Goal: Task Accomplishment & Management: Complete application form

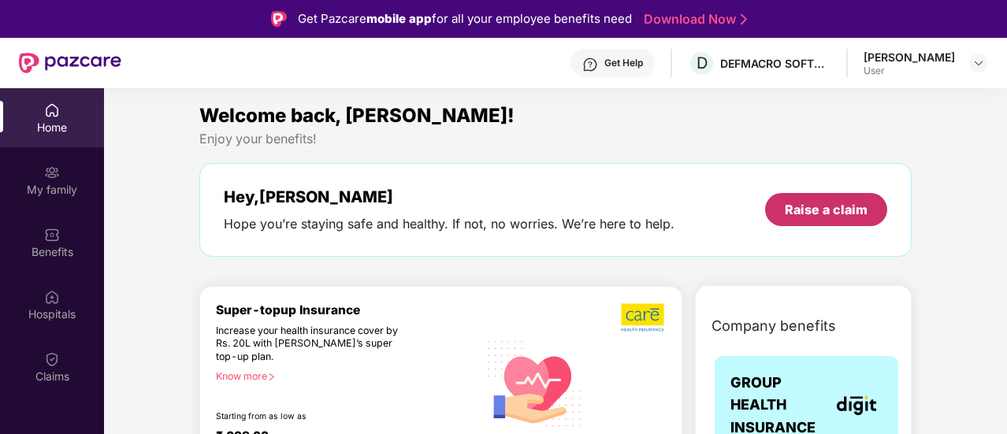
click at [811, 204] on div "Raise a claim" at bounding box center [826, 209] width 83 height 17
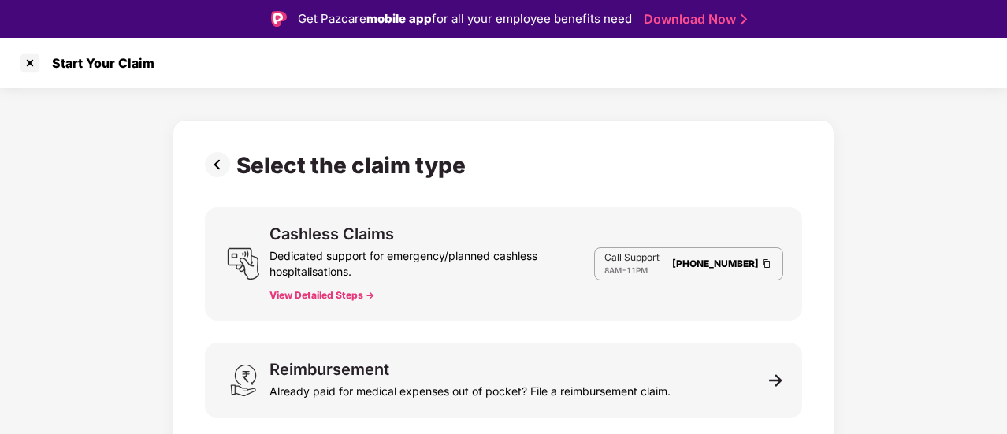
scroll to position [8, 0]
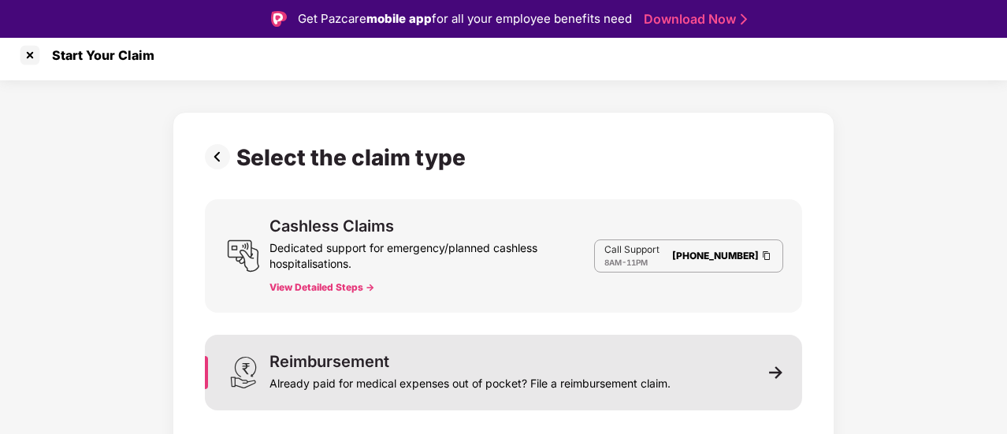
click at [436, 362] on div "Reimbursement Already paid for medical expenses out of pocket? File a reimburse…" at bounding box center [469, 373] width 401 height 38
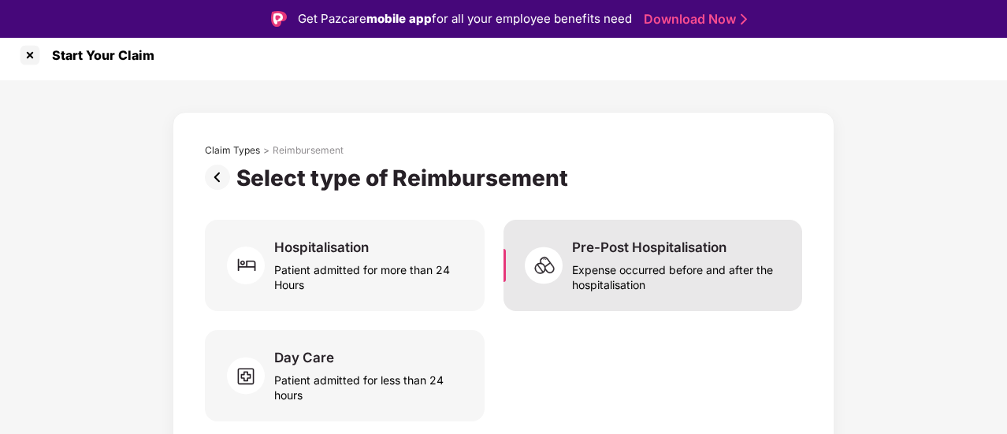
scroll to position [16, 0]
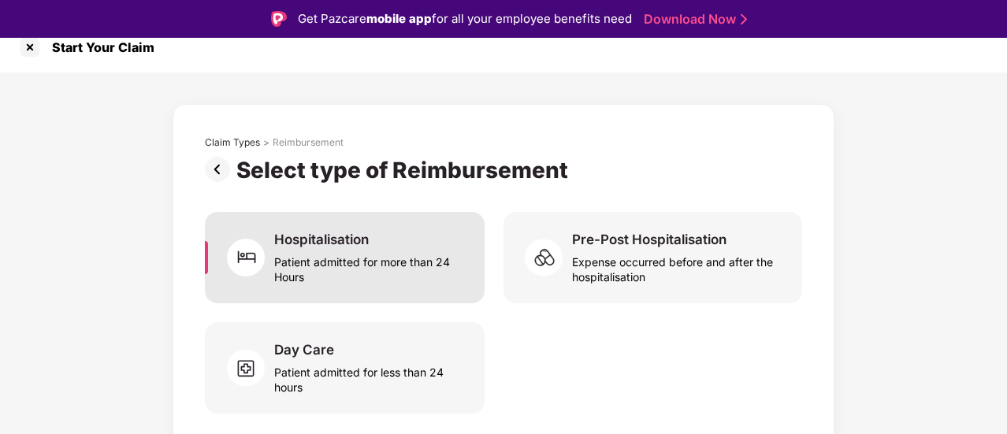
click at [378, 249] on div "Patient admitted for more than 24 Hours" at bounding box center [369, 266] width 191 height 36
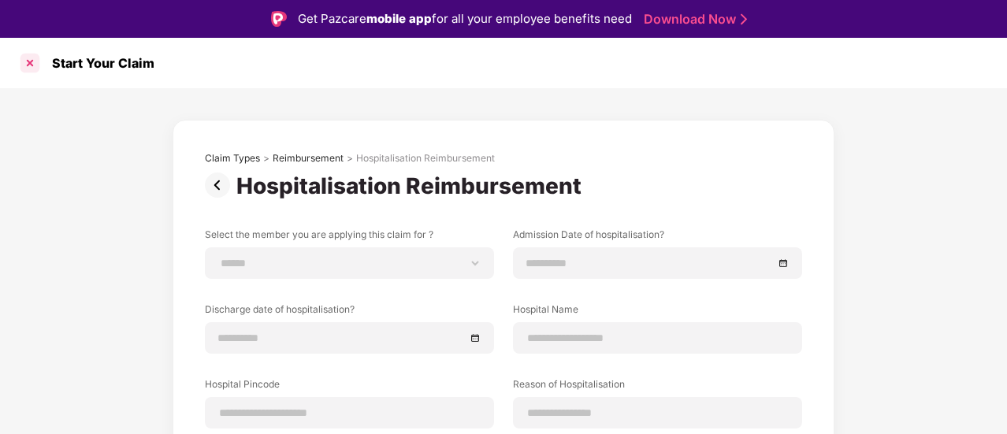
click at [38, 67] on div at bounding box center [29, 62] width 25 height 25
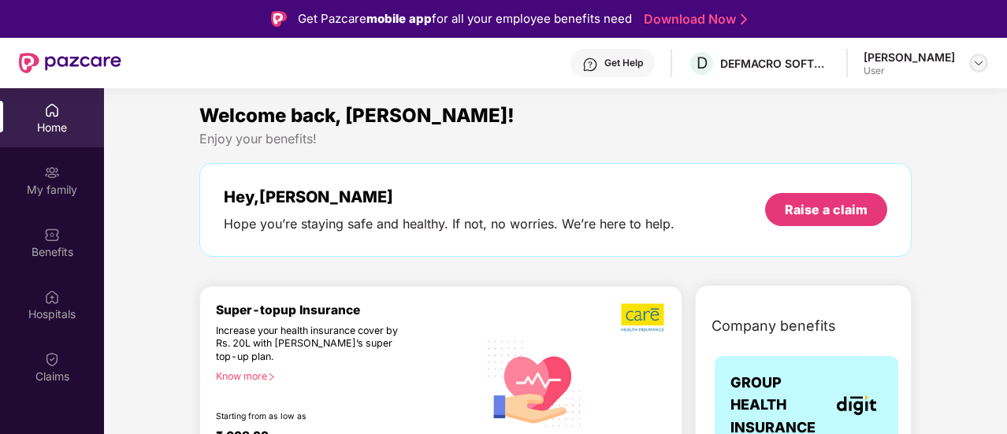
click at [984, 67] on img at bounding box center [978, 63] width 13 height 13
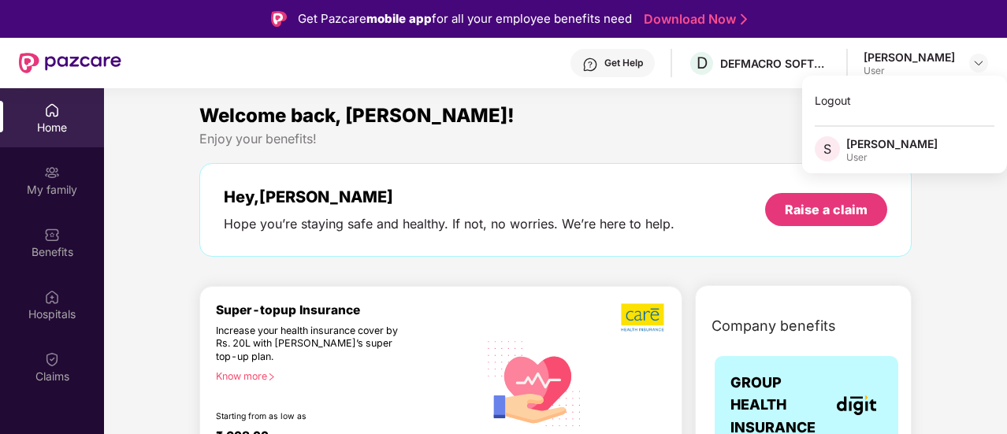
click at [632, 125] on div "Welcome back, [PERSON_NAME]!" at bounding box center [555, 116] width 712 height 30
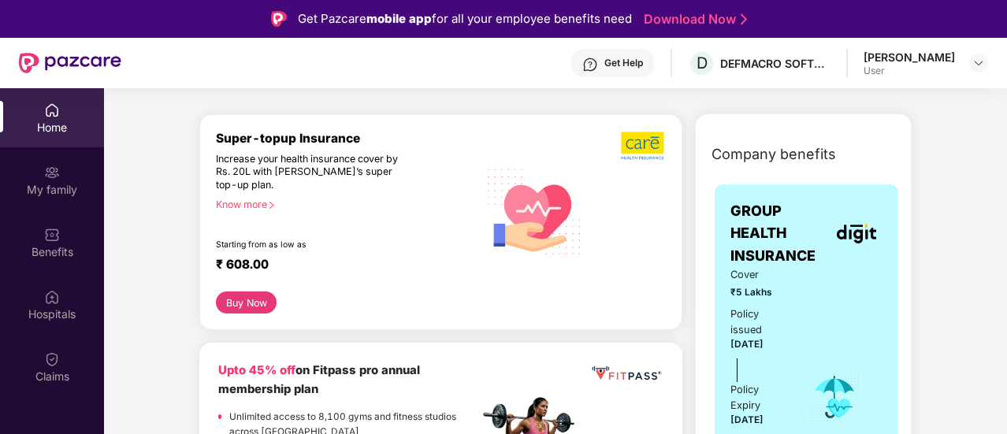
scroll to position [191, 0]
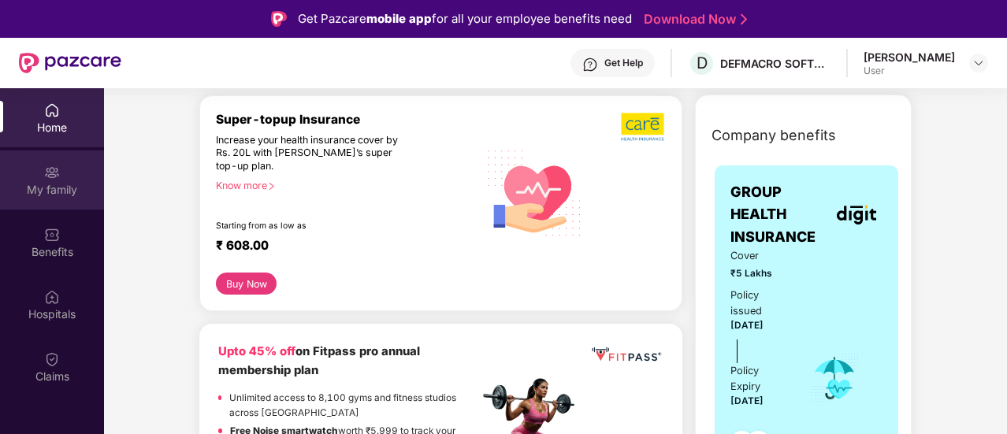
click at [61, 199] on div "My family" at bounding box center [52, 179] width 104 height 59
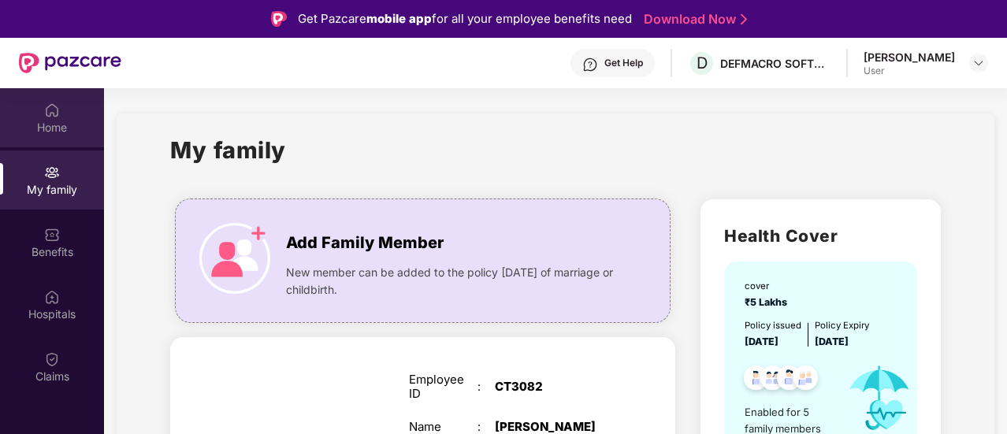
click at [36, 132] on div "Home" at bounding box center [52, 128] width 104 height 16
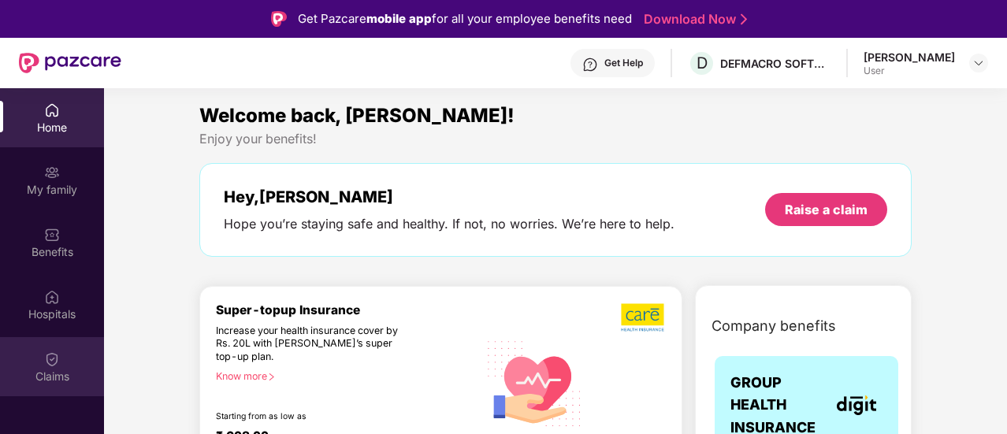
click at [55, 376] on div "Claims" at bounding box center [52, 377] width 104 height 16
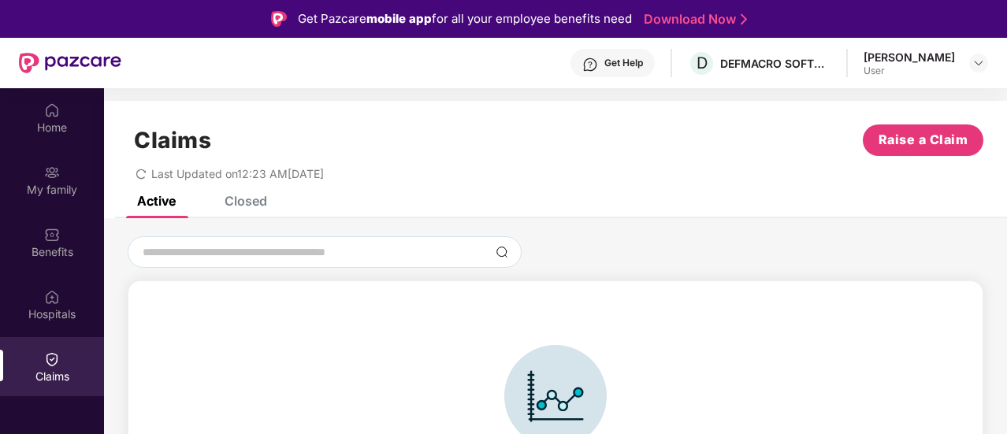
click at [247, 206] on div "Closed" at bounding box center [246, 201] width 43 height 16
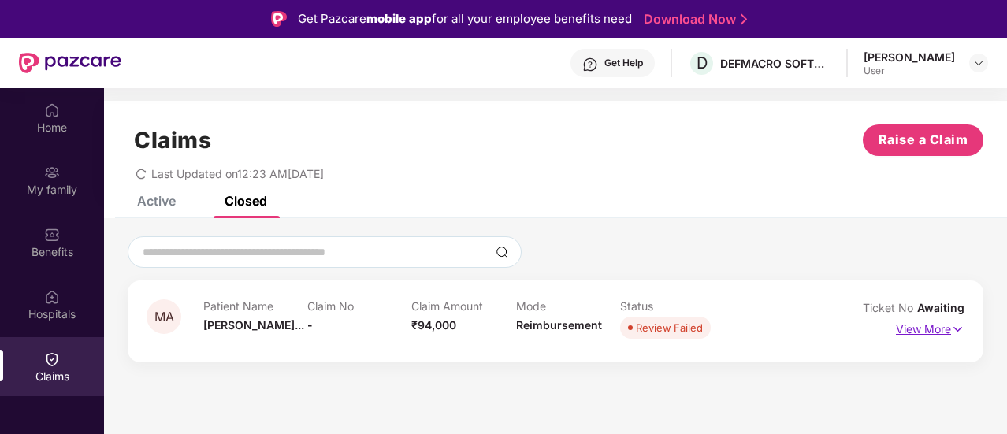
click at [914, 330] on p "View More" at bounding box center [930, 327] width 69 height 21
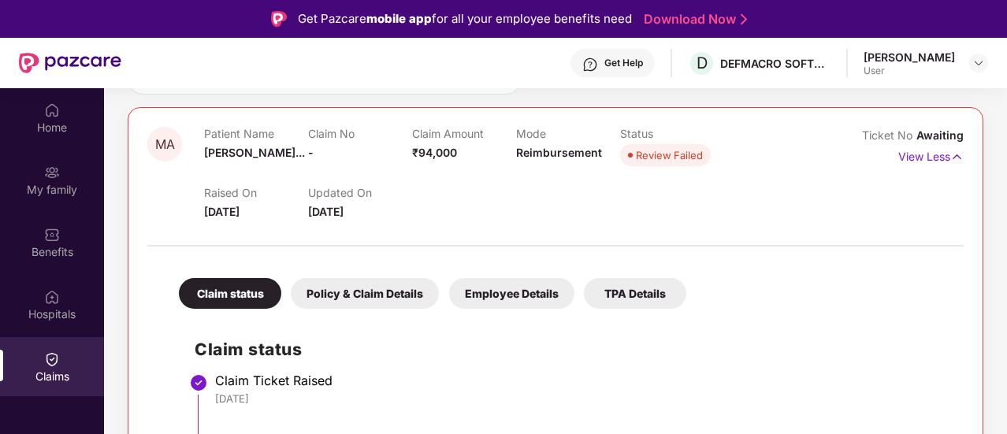
scroll to position [88, 0]
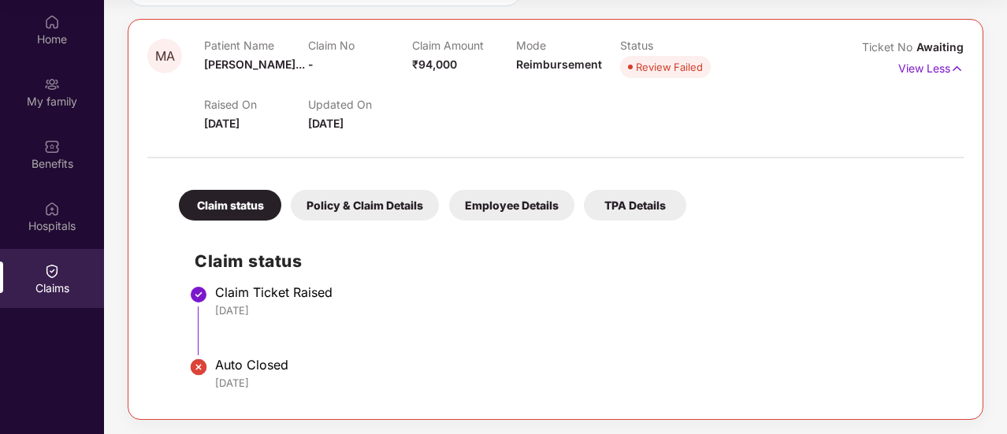
click at [366, 206] on div "Policy & Claim Details" at bounding box center [365, 205] width 148 height 31
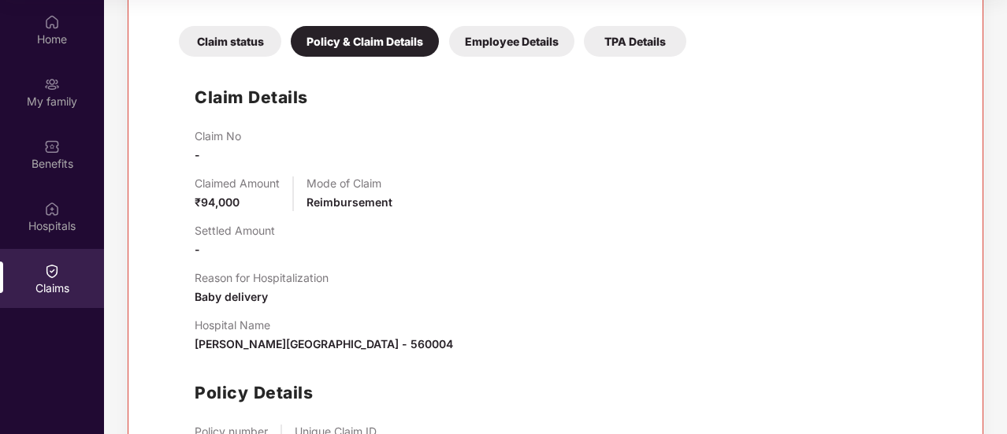
scroll to position [323, 0]
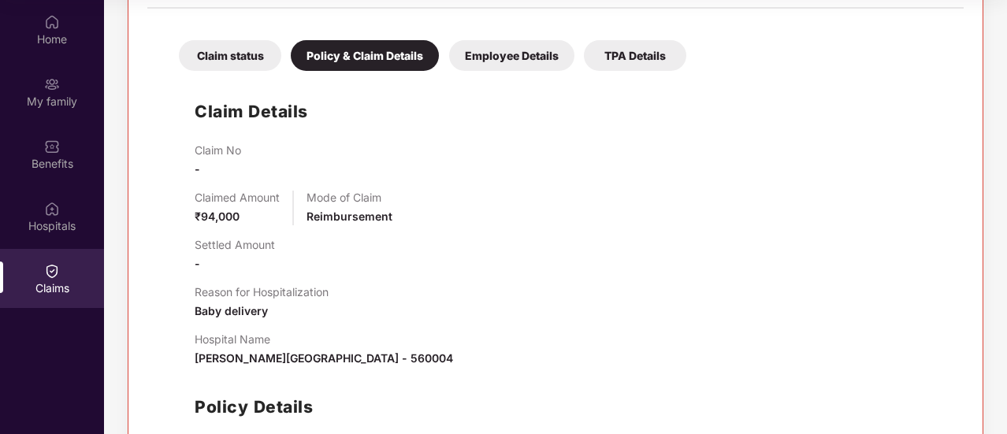
click at [502, 57] on div "Employee Details" at bounding box center [511, 55] width 125 height 31
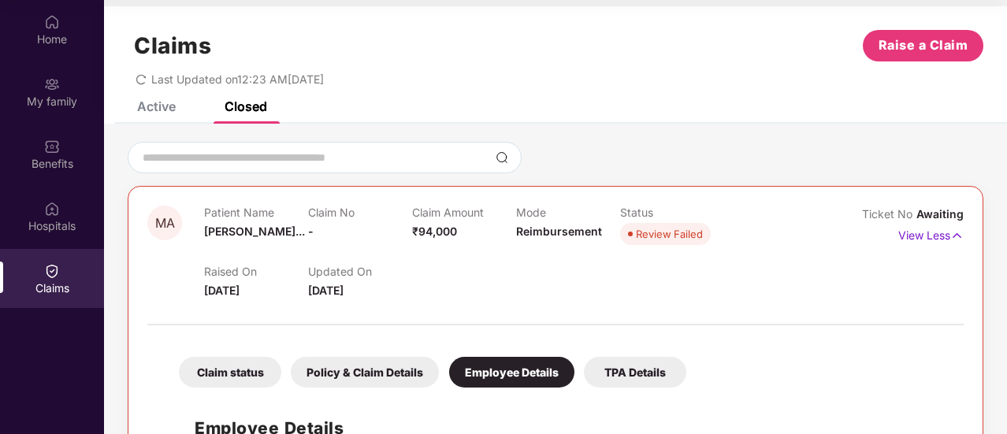
scroll to position [5, 0]
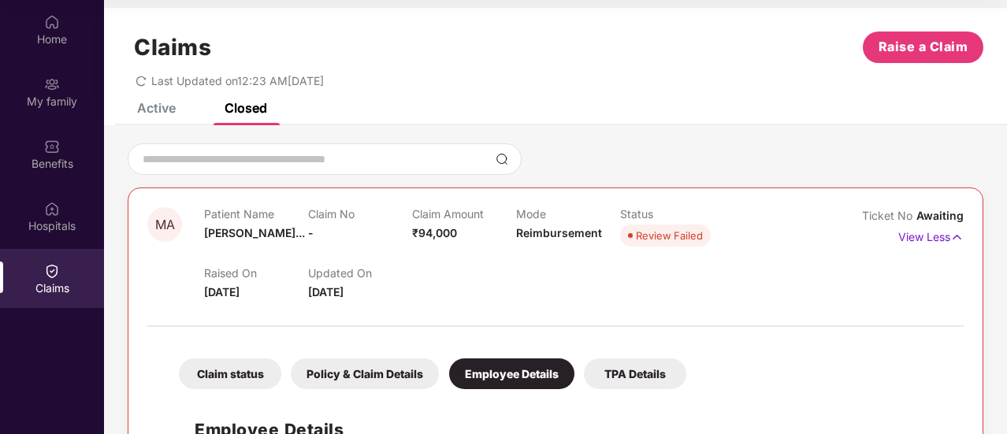
click at [629, 363] on div "TPA Details" at bounding box center [635, 373] width 102 height 31
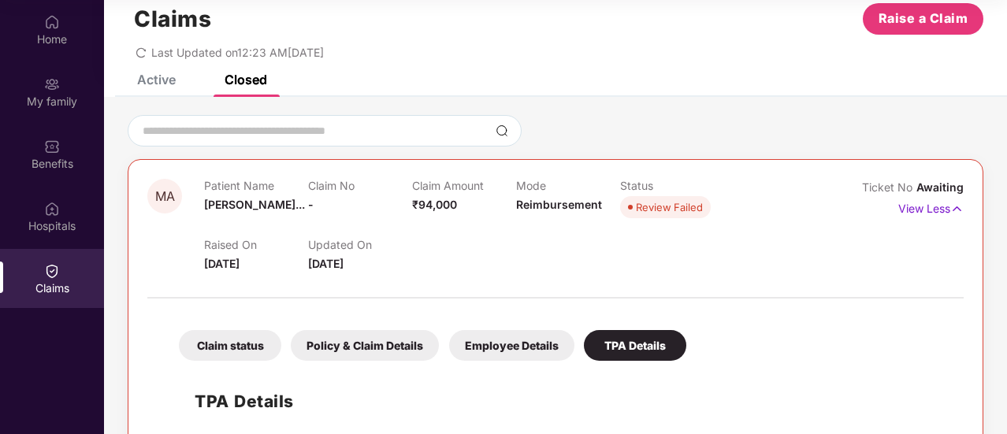
scroll to position [0, 0]
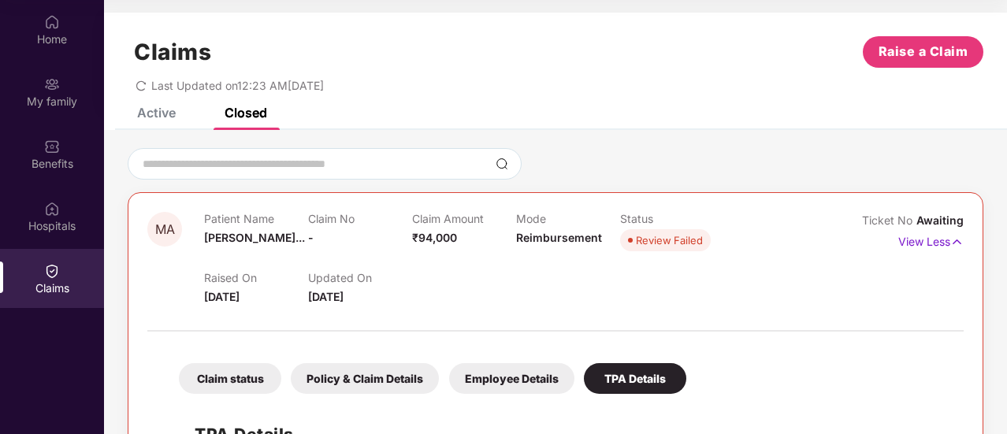
click at [143, 116] on div "Active" at bounding box center [156, 113] width 39 height 16
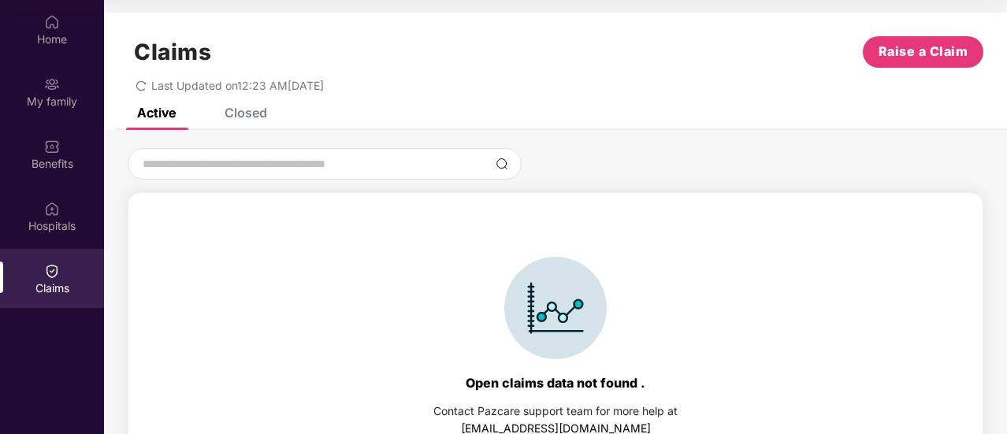
click at [142, 87] on icon "redo" at bounding box center [141, 85] width 11 height 11
